Goal: Check status: Check status

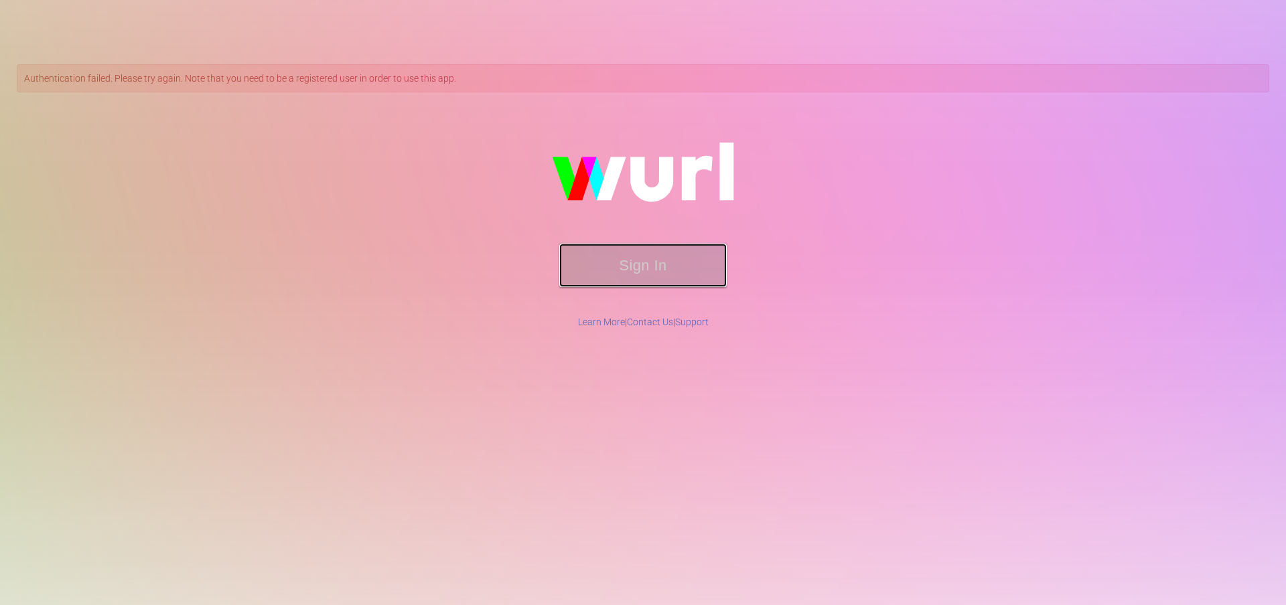
click at [601, 245] on button "Sign In" at bounding box center [642, 266] width 167 height 44
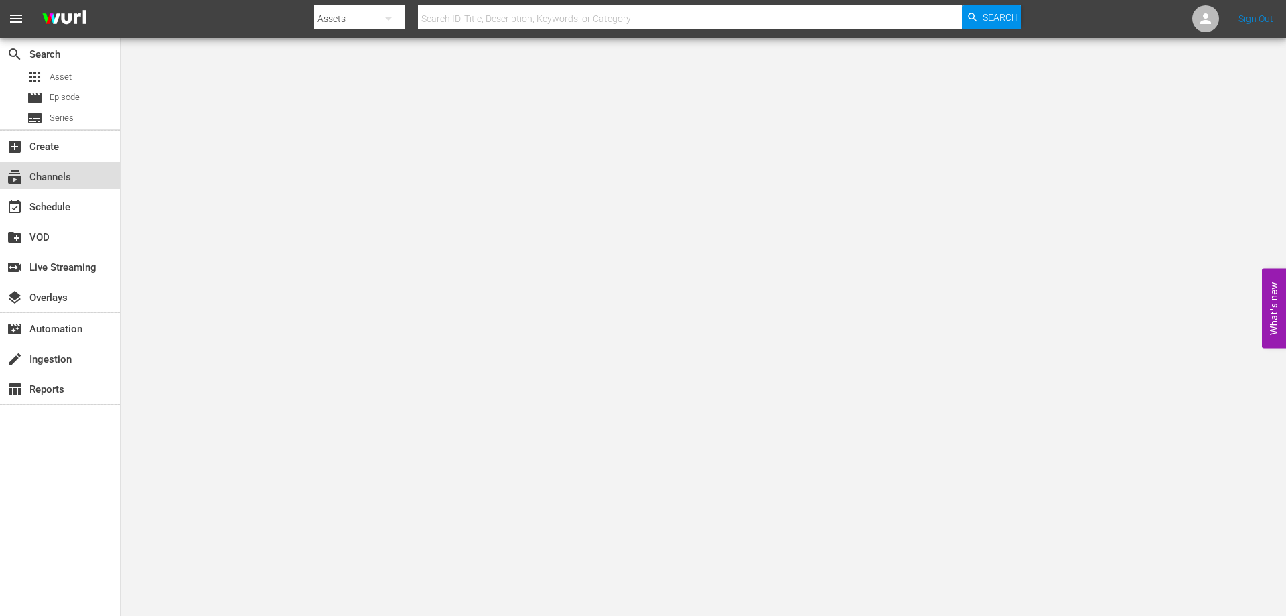
click at [62, 179] on div "subscriptions Channels" at bounding box center [37, 175] width 75 height 12
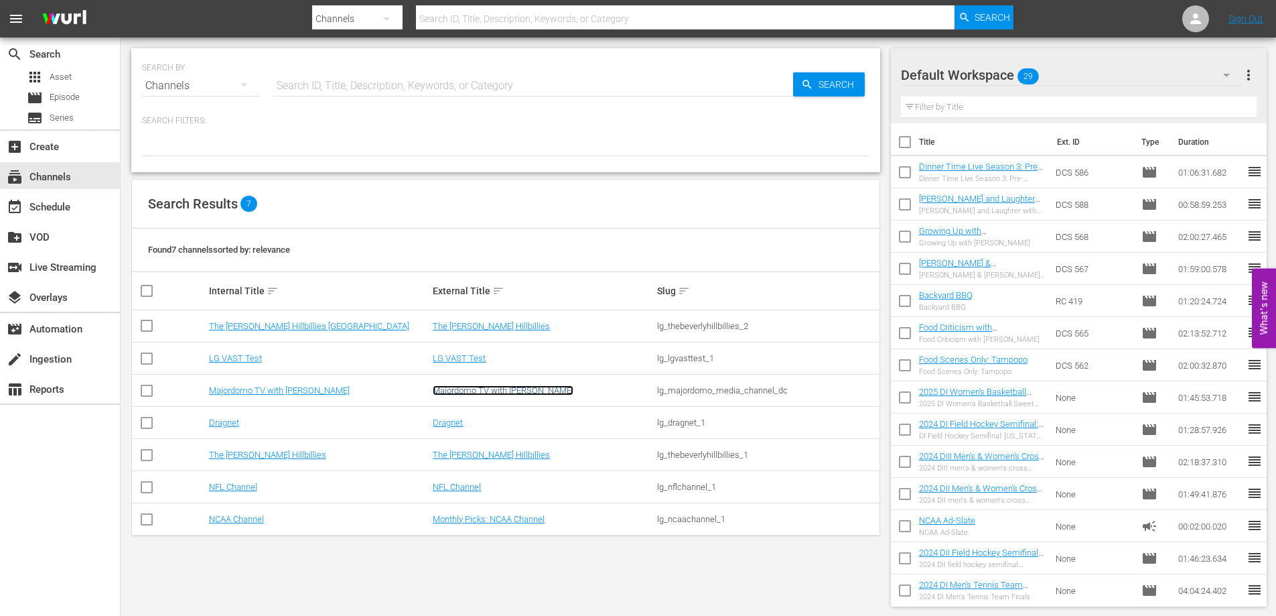
click at [507, 389] on link "Majordomo TV with [PERSON_NAME]" at bounding box center [503, 390] width 141 height 10
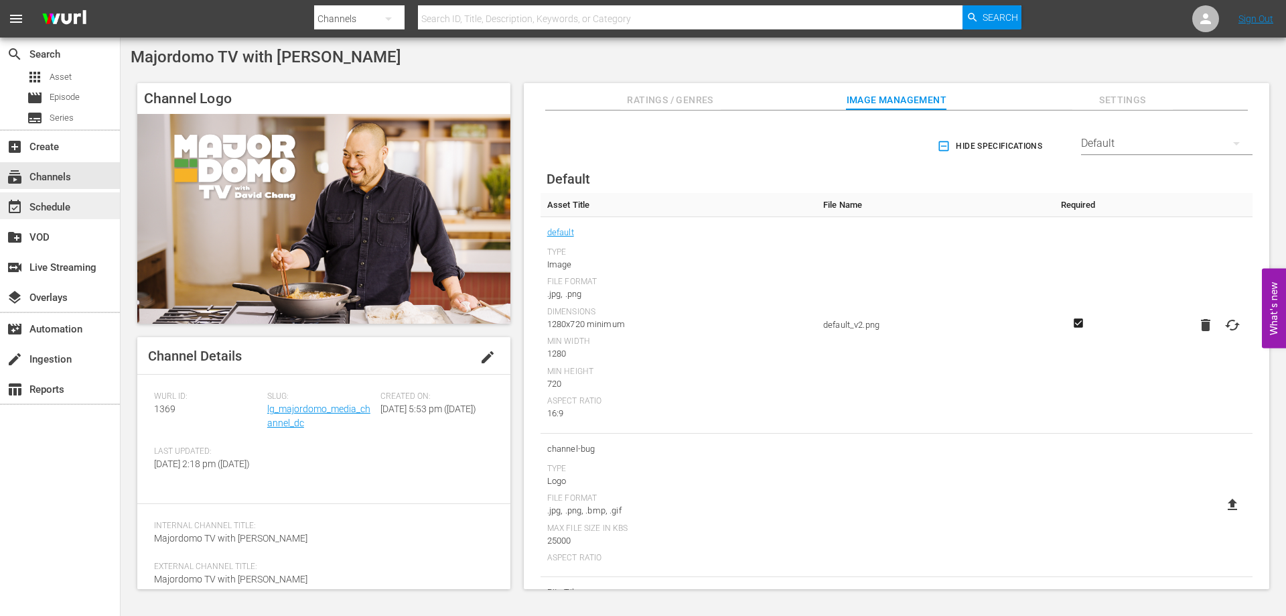
click at [82, 206] on div "event_available Schedule" at bounding box center [60, 205] width 120 height 27
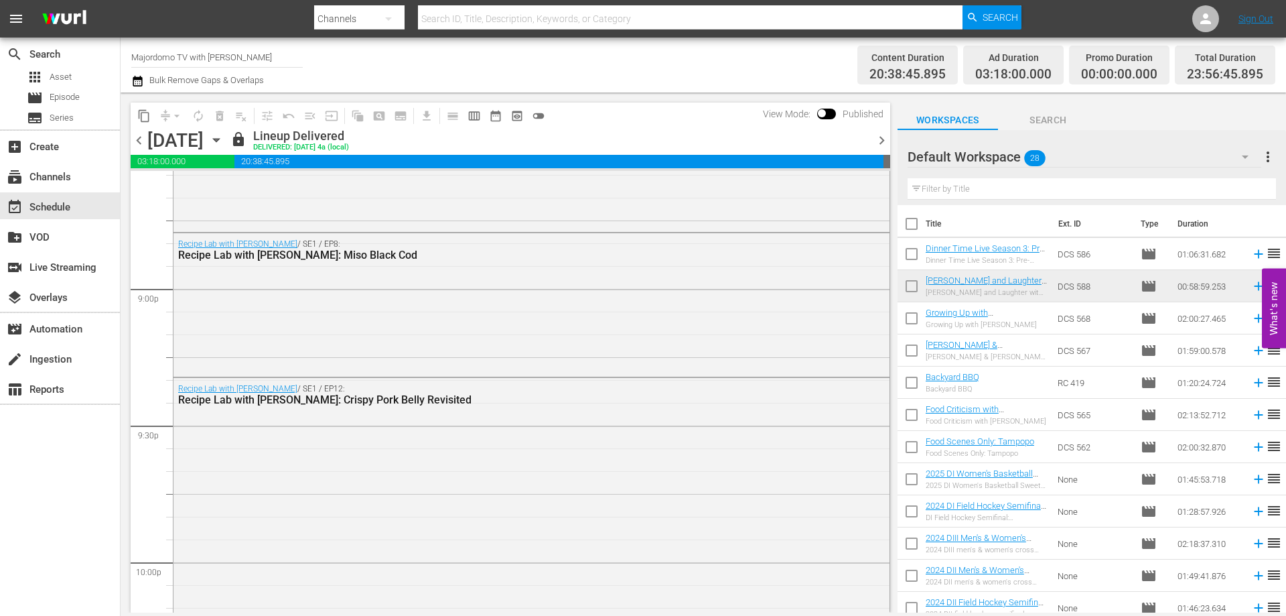
scroll to position [6334, 0]
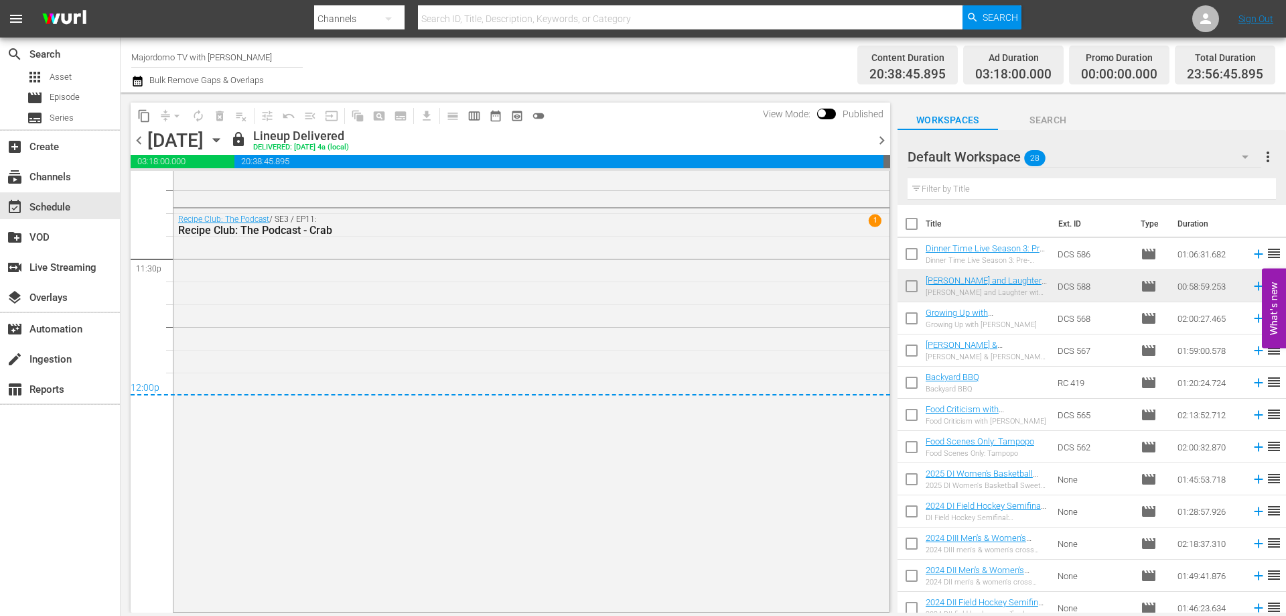
click at [224, 141] on icon "button" at bounding box center [216, 140] width 15 height 15
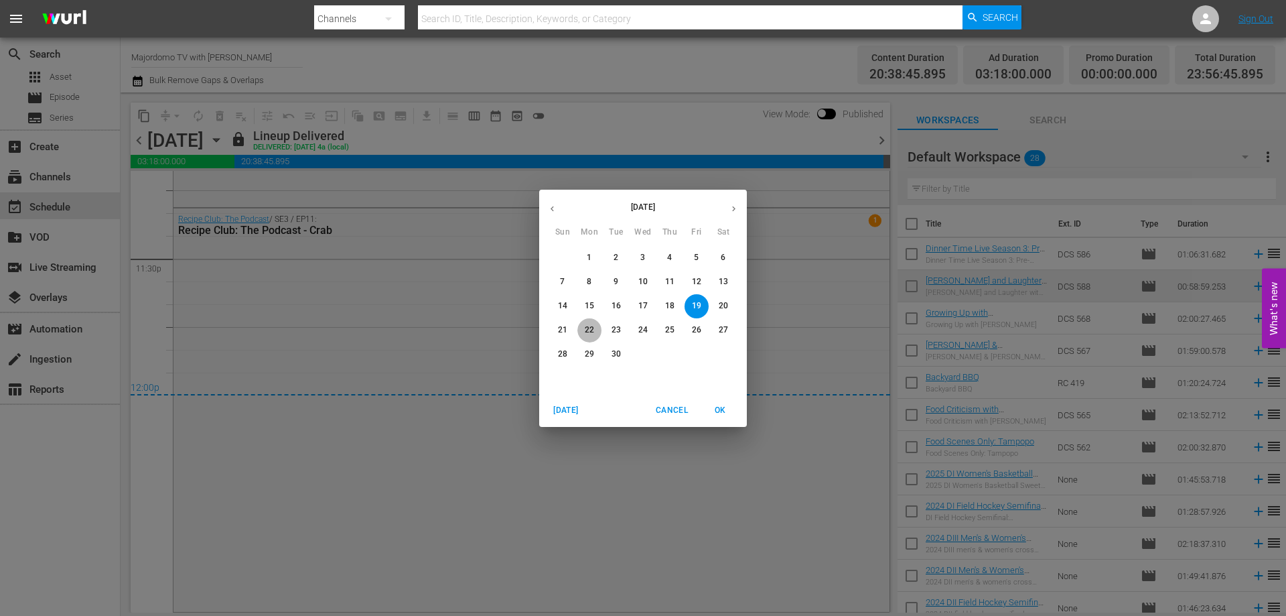
click at [593, 326] on p "22" at bounding box center [589, 329] width 9 height 11
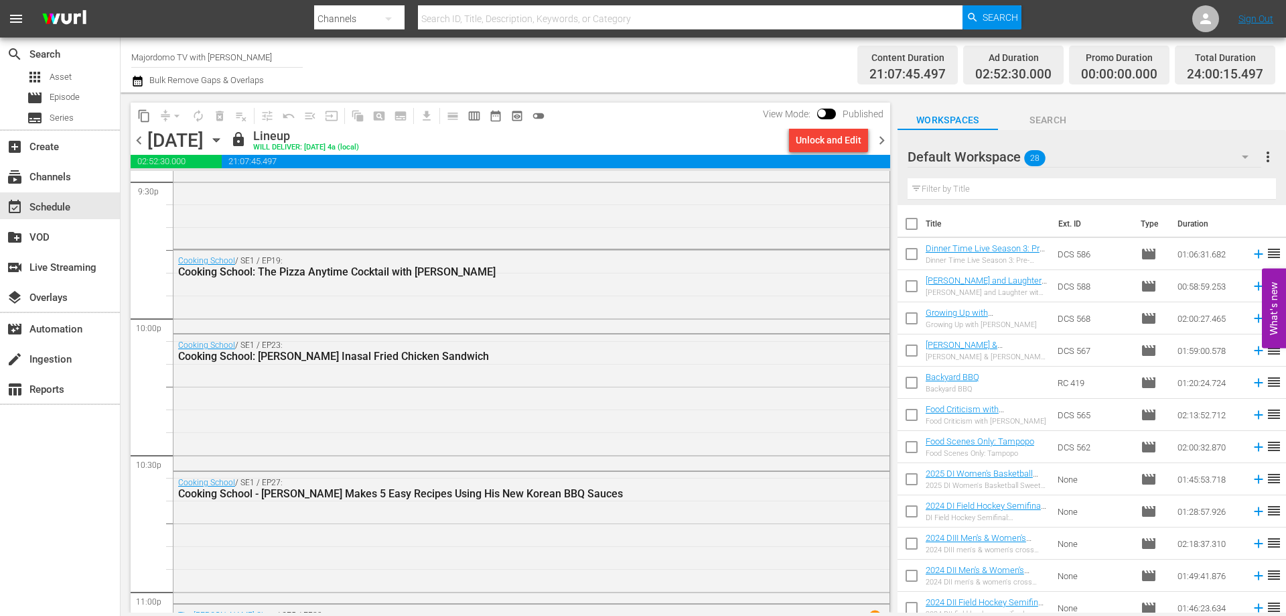
scroll to position [6133, 0]
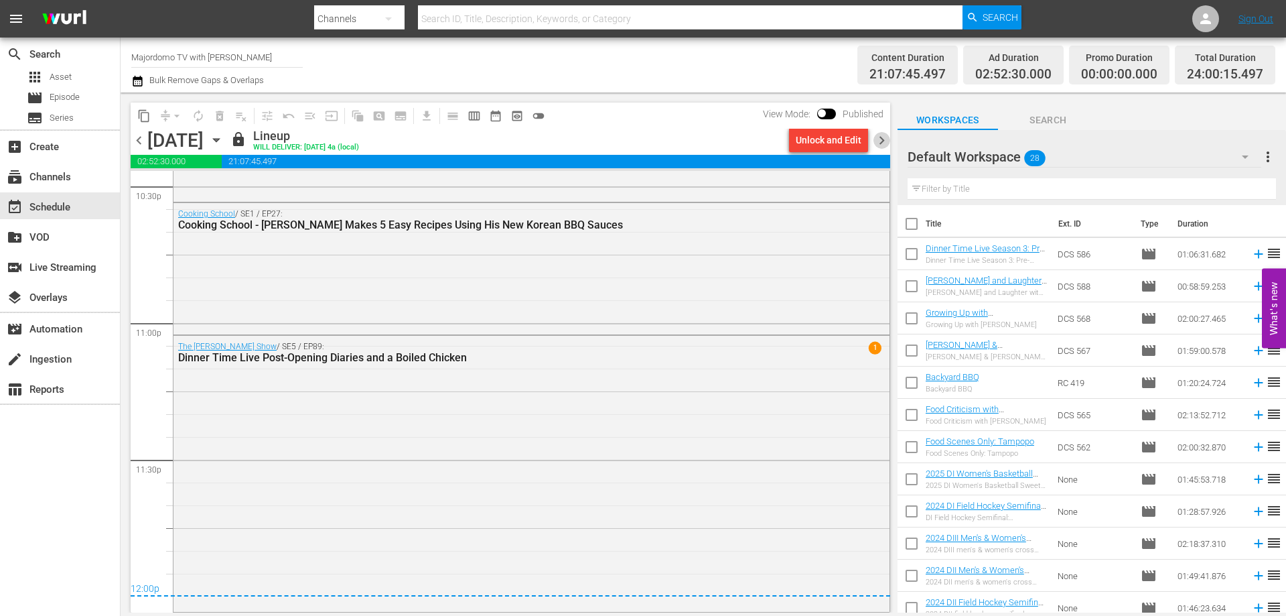
click at [878, 143] on span "chevron_right" at bounding box center [881, 140] width 17 height 17
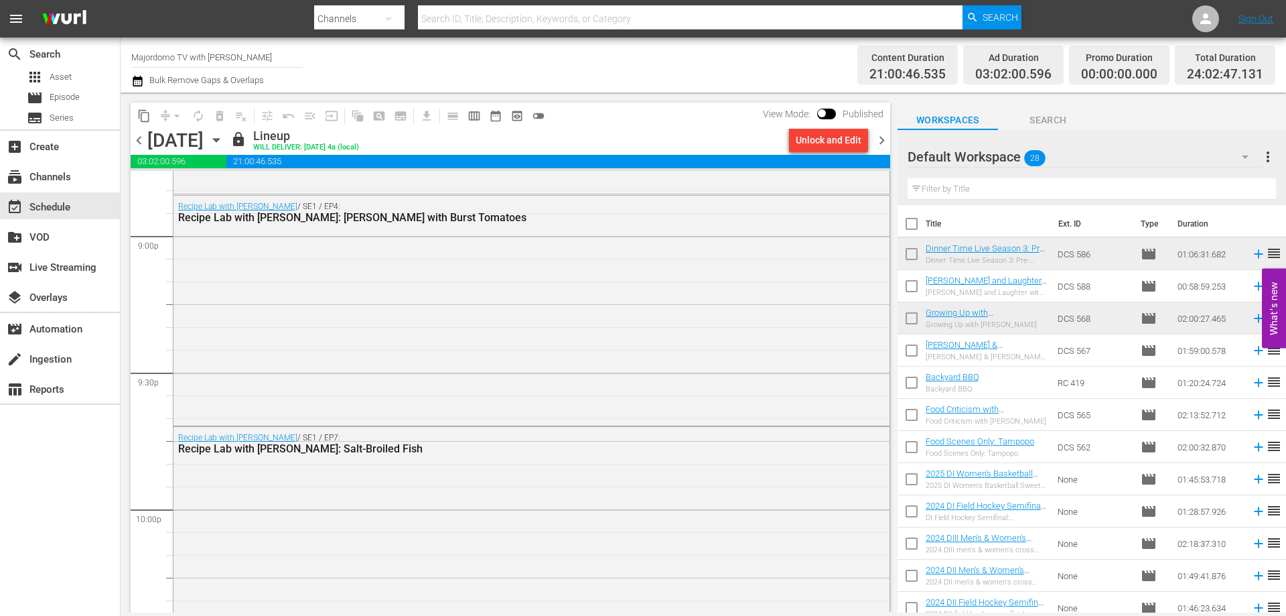
scroll to position [6146, 0]
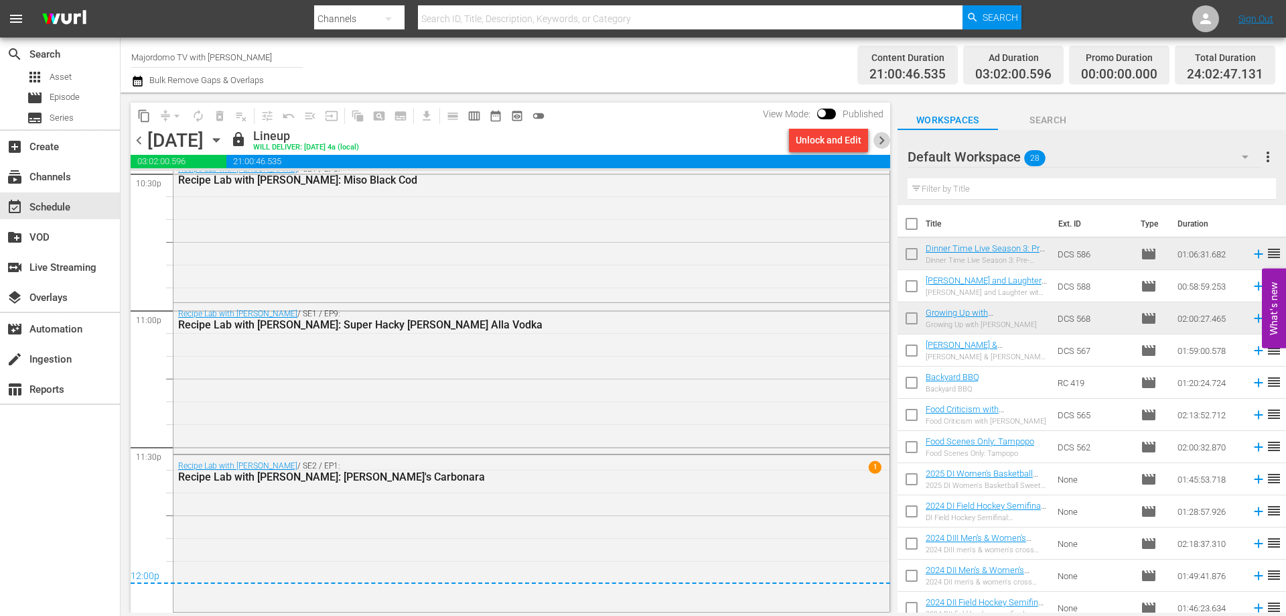
click at [885, 140] on span "chevron_right" at bounding box center [881, 140] width 17 height 17
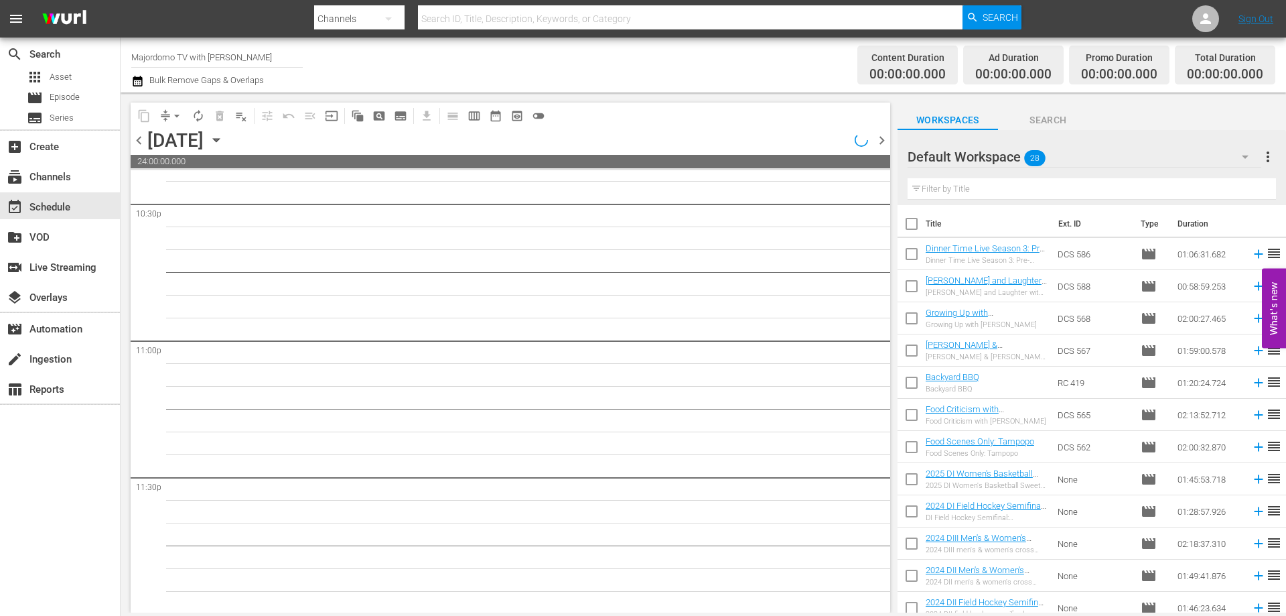
scroll to position [6092, 0]
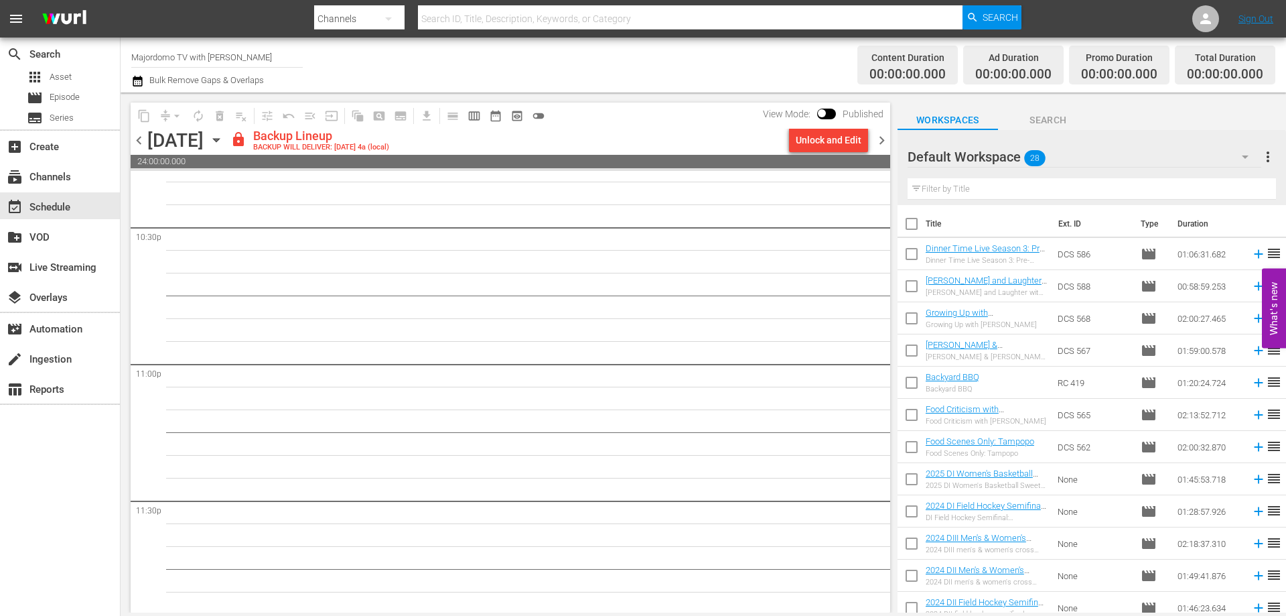
click at [219, 139] on icon "button" at bounding box center [216, 140] width 6 height 3
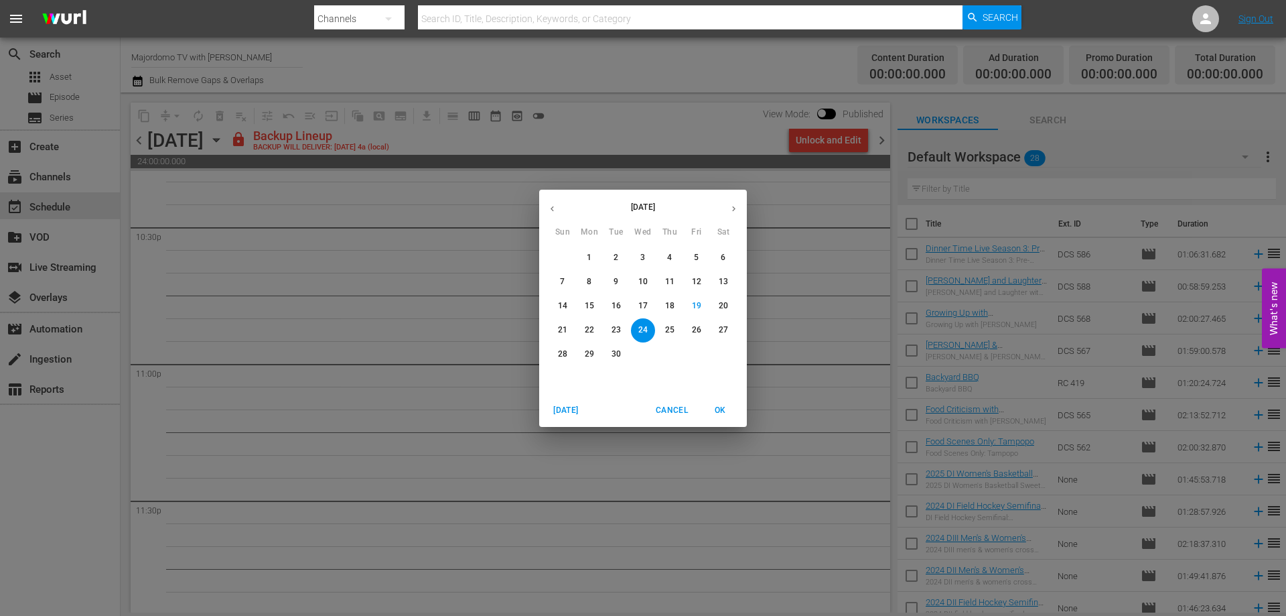
click at [478, 221] on div "[DATE] Sun Mon Tue Wed Thu Fri Sat 31 1 2 3 4 5 6 7 8 9 10 11 12 13 14 15 16 17…" at bounding box center [643, 308] width 1286 height 616
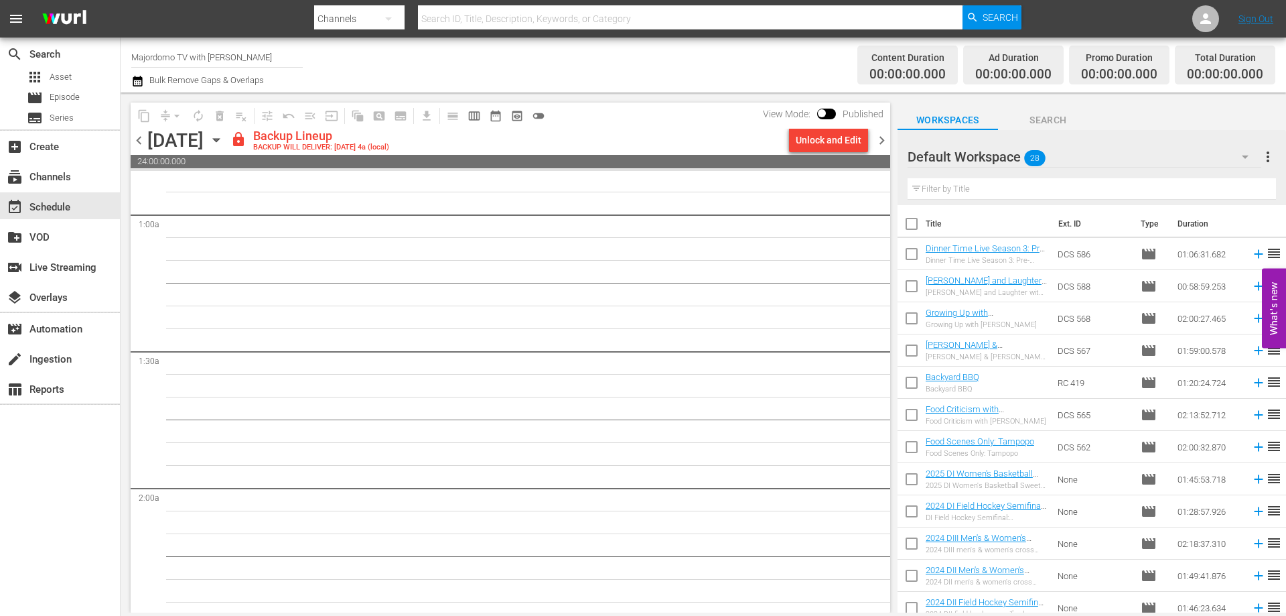
scroll to position [0, 0]
